Goal: Find specific page/section: Find specific page/section

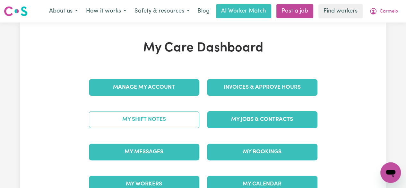
click at [168, 119] on link "My Shift Notes" at bounding box center [144, 119] width 110 height 17
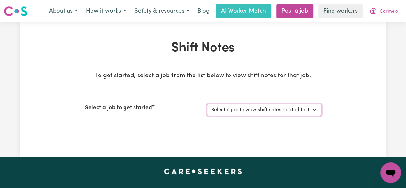
click at [314, 110] on select "Select a job to view shift notes related to it... Support Worker Needed For Soc…" at bounding box center [264, 110] width 114 height 12
select select "9053"
click at [207, 104] on select "Select a job to view shift notes related to it... Support Worker Needed For Soc…" at bounding box center [264, 110] width 114 height 12
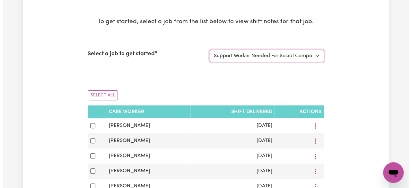
scroll to position [105, 0]
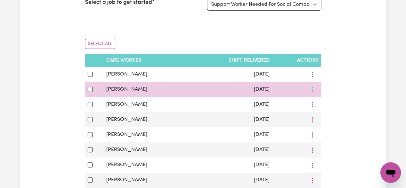
click at [313, 89] on button "More options" at bounding box center [313, 89] width 12 height 10
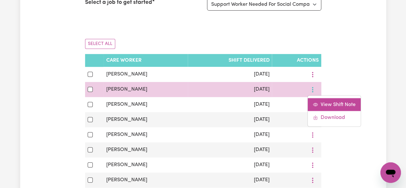
click at [326, 102] on span "View Shift Note" at bounding box center [338, 104] width 35 height 5
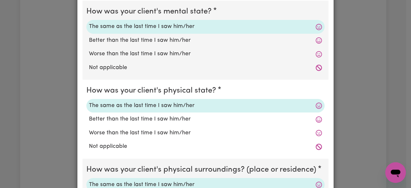
scroll to position [0, 0]
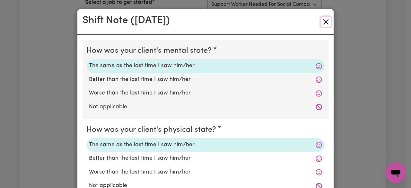
click at [325, 22] on button "Close" at bounding box center [326, 22] width 10 height 10
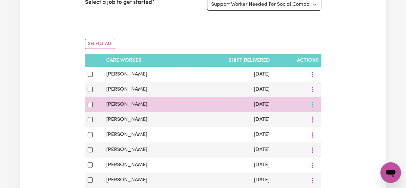
click at [316, 106] on button "More options" at bounding box center [313, 105] width 12 height 10
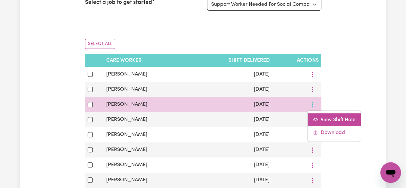
click at [329, 121] on span "View Shift Note" at bounding box center [338, 119] width 35 height 5
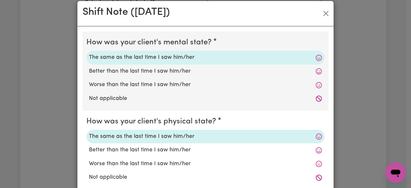
scroll to position [1, 0]
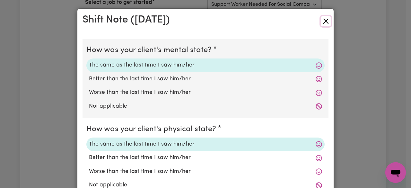
click at [321, 20] on button "Close" at bounding box center [326, 21] width 10 height 10
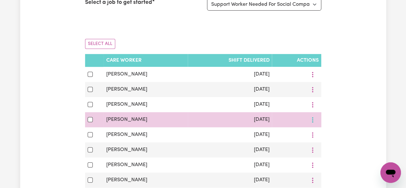
click at [313, 122] on circle "More options" at bounding box center [312, 121] width 1 height 1
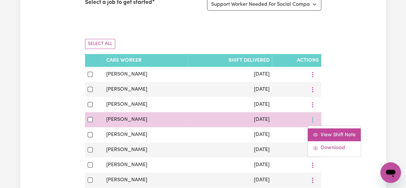
click at [339, 135] on span "View Shift Note" at bounding box center [338, 134] width 35 height 5
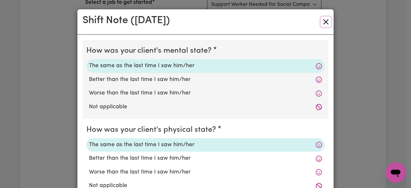
click at [322, 22] on button "Close" at bounding box center [326, 22] width 10 height 10
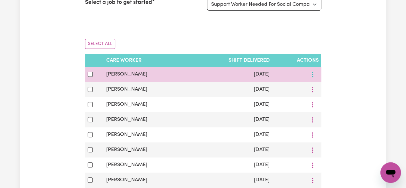
click at [312, 75] on icon "More options" at bounding box center [313, 74] width 6 height 6
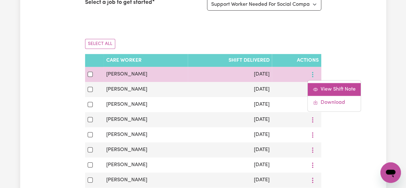
click at [328, 88] on span "View Shift Note" at bounding box center [338, 89] width 35 height 5
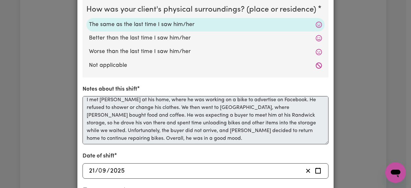
scroll to position [3, 0]
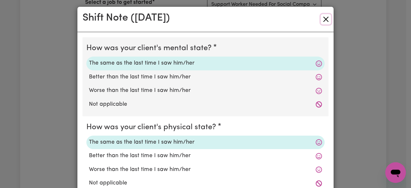
click at [324, 19] on button "Close" at bounding box center [326, 19] width 10 height 10
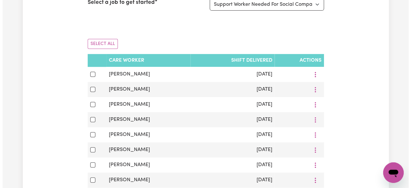
scroll to position [0, 0]
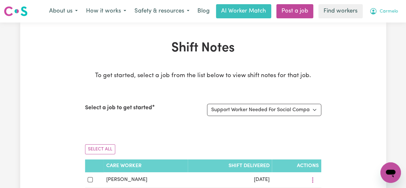
click at [384, 14] on span "Carmelo" at bounding box center [389, 11] width 18 height 7
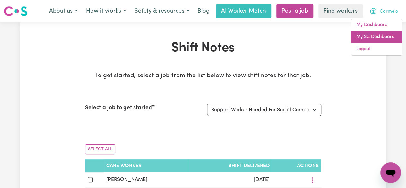
click at [372, 34] on link "My SC Dashboard" at bounding box center [376, 37] width 51 height 12
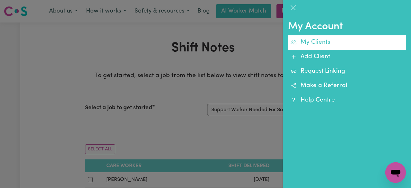
click at [331, 41] on link "My Clients" at bounding box center [347, 42] width 118 height 14
